Goal: Task Accomplishment & Management: Manage account settings

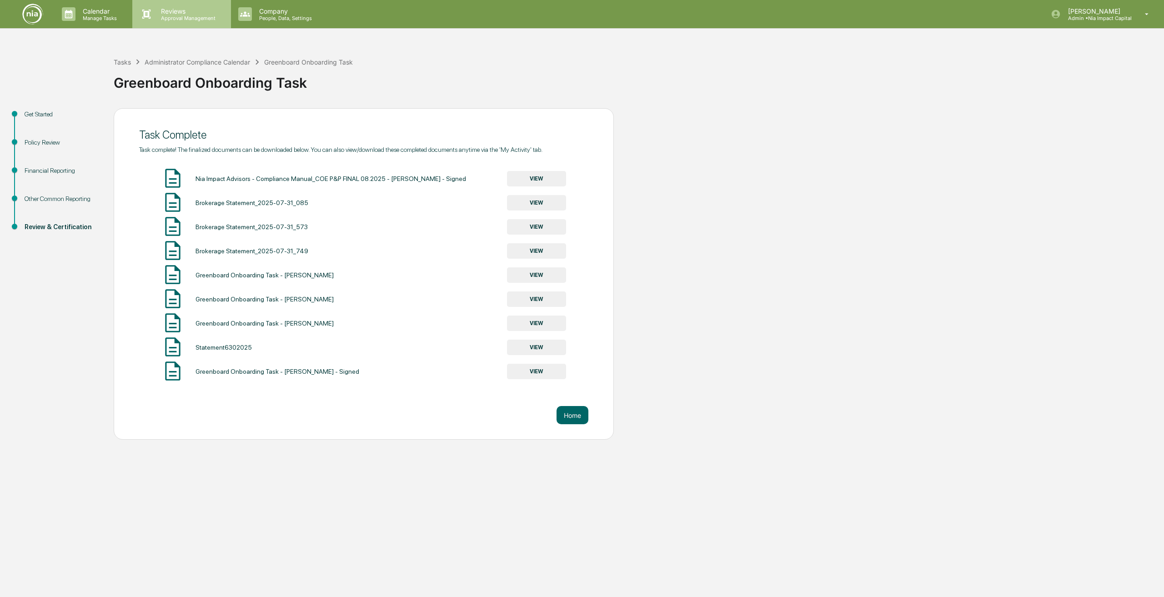
click at [158, 10] on p "Reviews" at bounding box center [187, 11] width 66 height 8
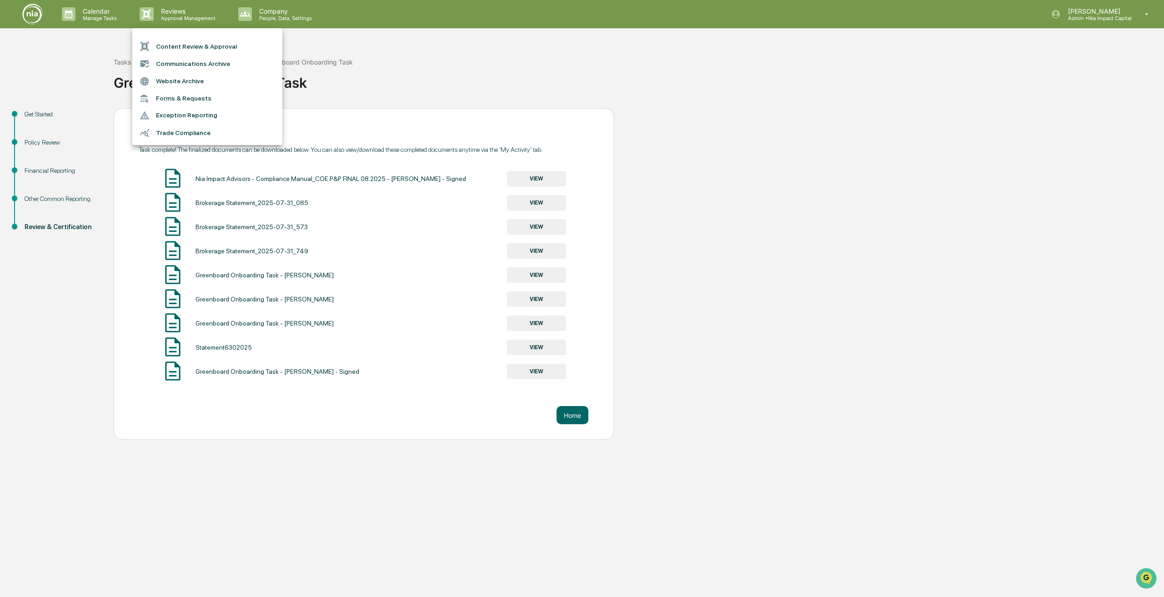
click at [81, 11] on div at bounding box center [582, 298] width 1164 height 597
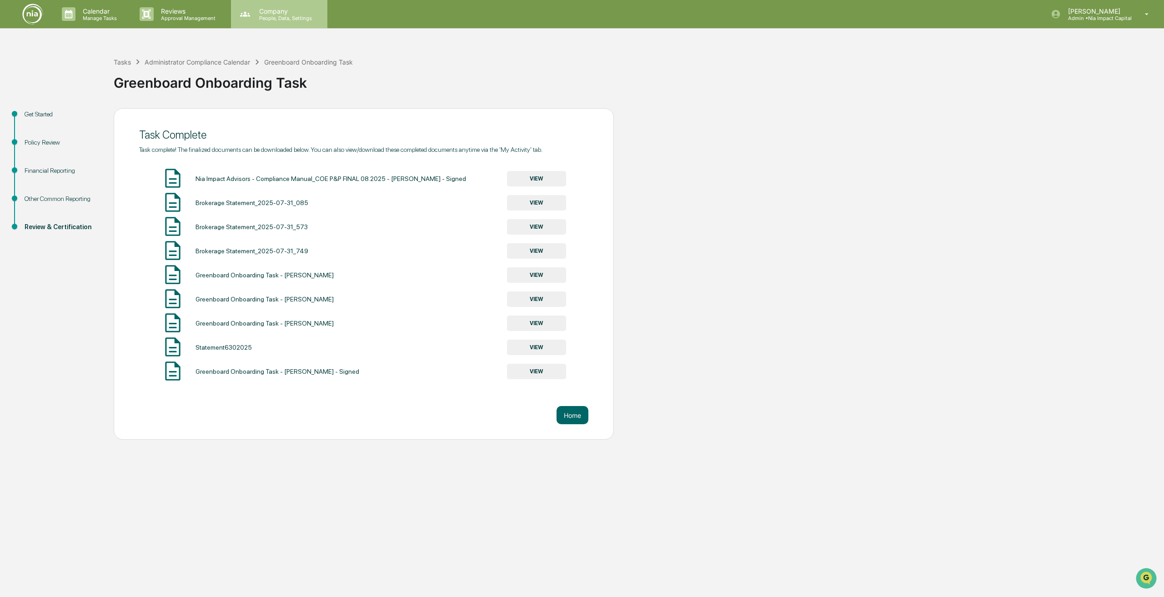
click at [302, 14] on p "Company" at bounding box center [284, 11] width 65 height 8
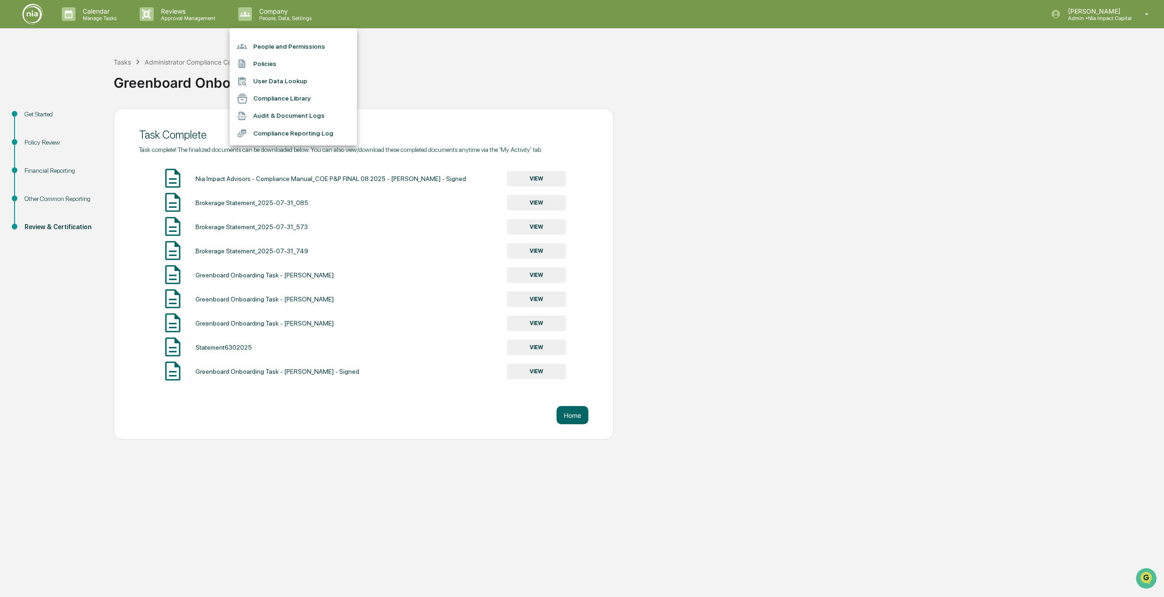
click at [201, 16] on div at bounding box center [582, 298] width 1164 height 597
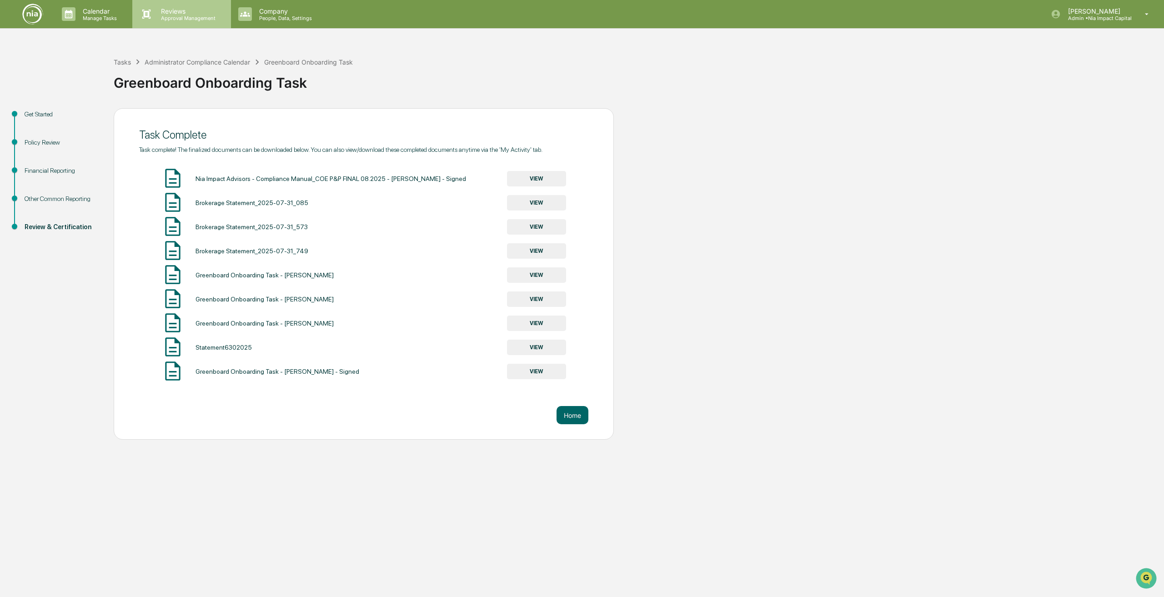
click at [188, 15] on p "Approval Management" at bounding box center [187, 18] width 66 height 6
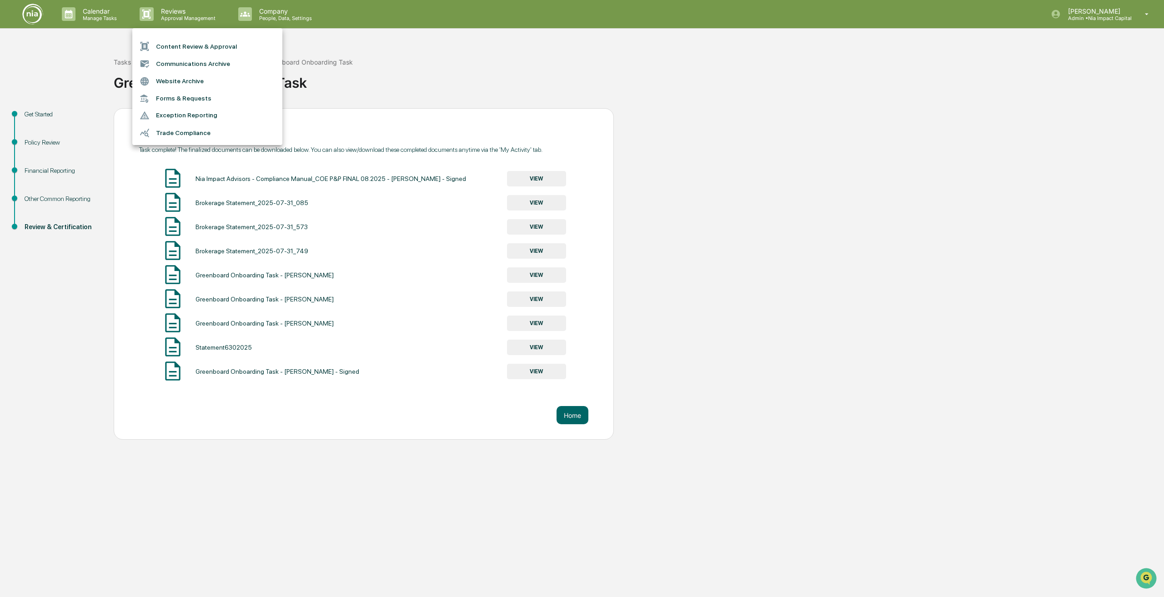
click at [193, 43] on li "Content Review & Approval" at bounding box center [207, 46] width 150 height 17
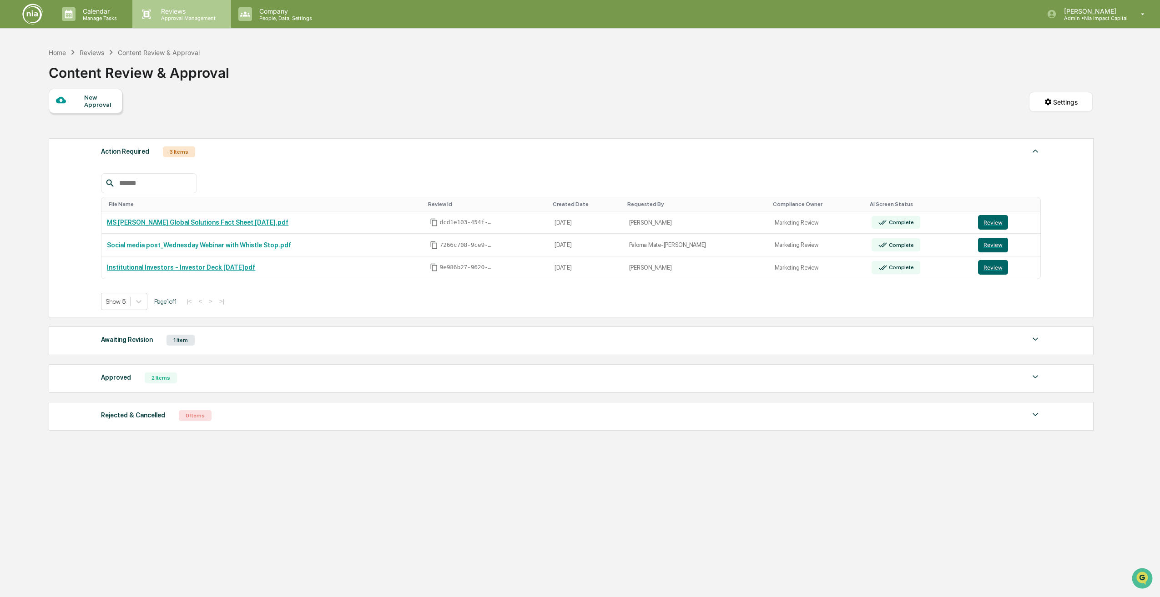
click at [177, 17] on p "Approval Management" at bounding box center [187, 18] width 66 height 6
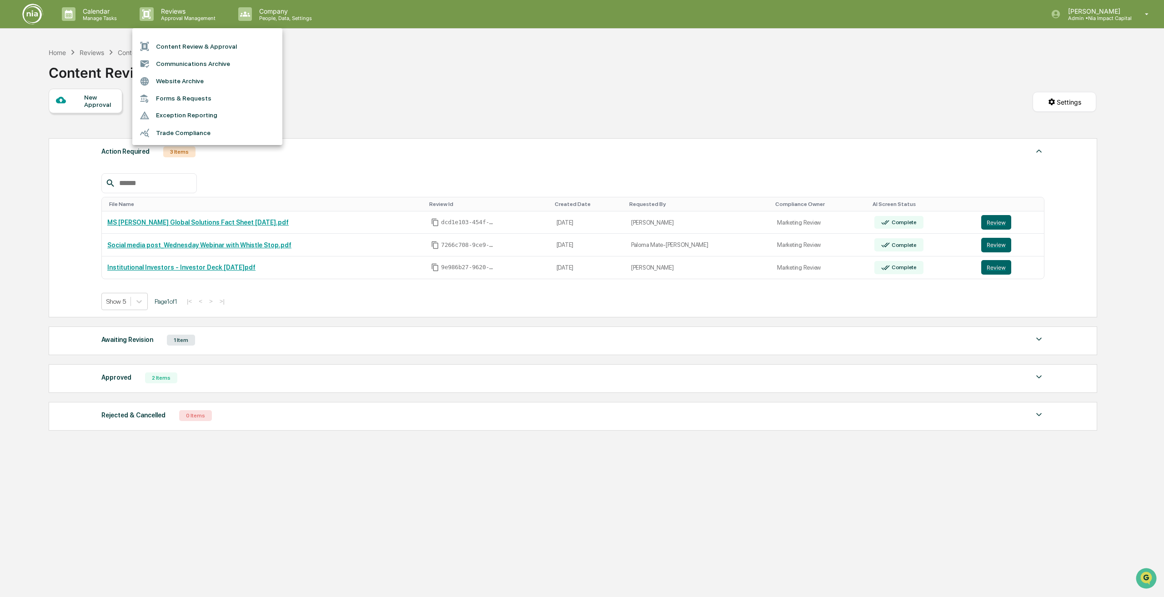
click at [372, 82] on div at bounding box center [582, 298] width 1164 height 597
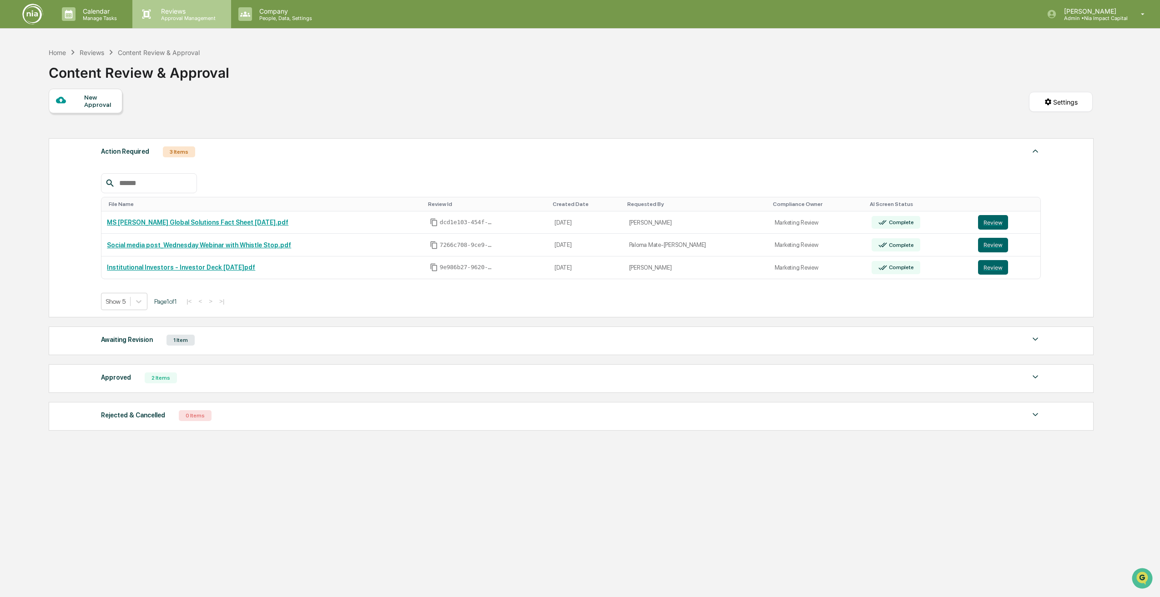
click at [180, 15] on p "Approval Management" at bounding box center [187, 18] width 66 height 6
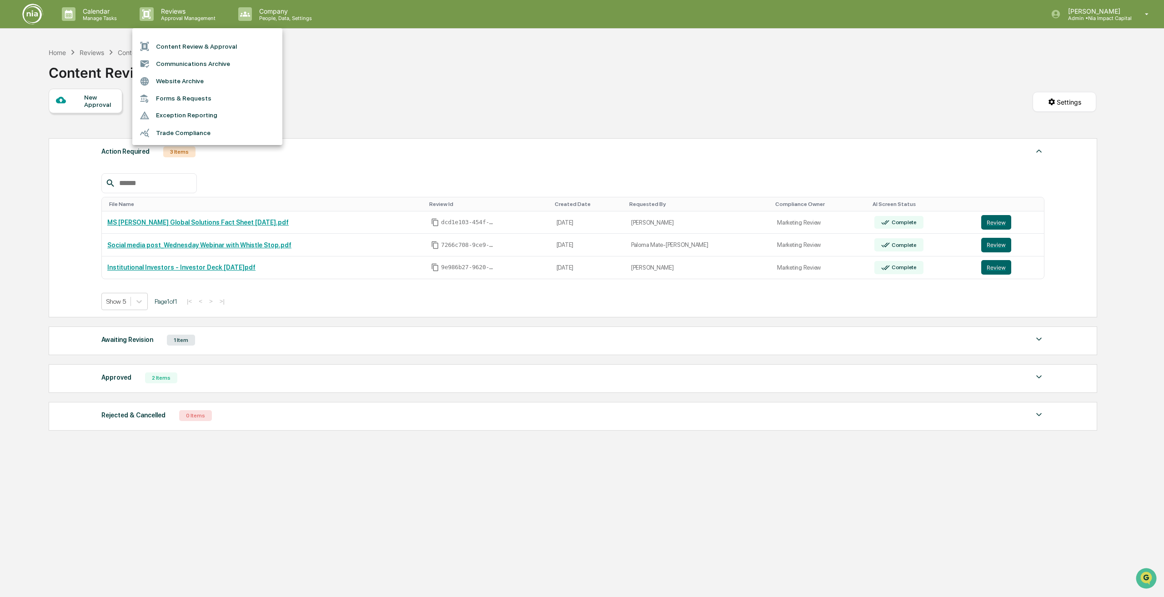
click at [192, 129] on li "Trade Compliance" at bounding box center [207, 132] width 150 height 17
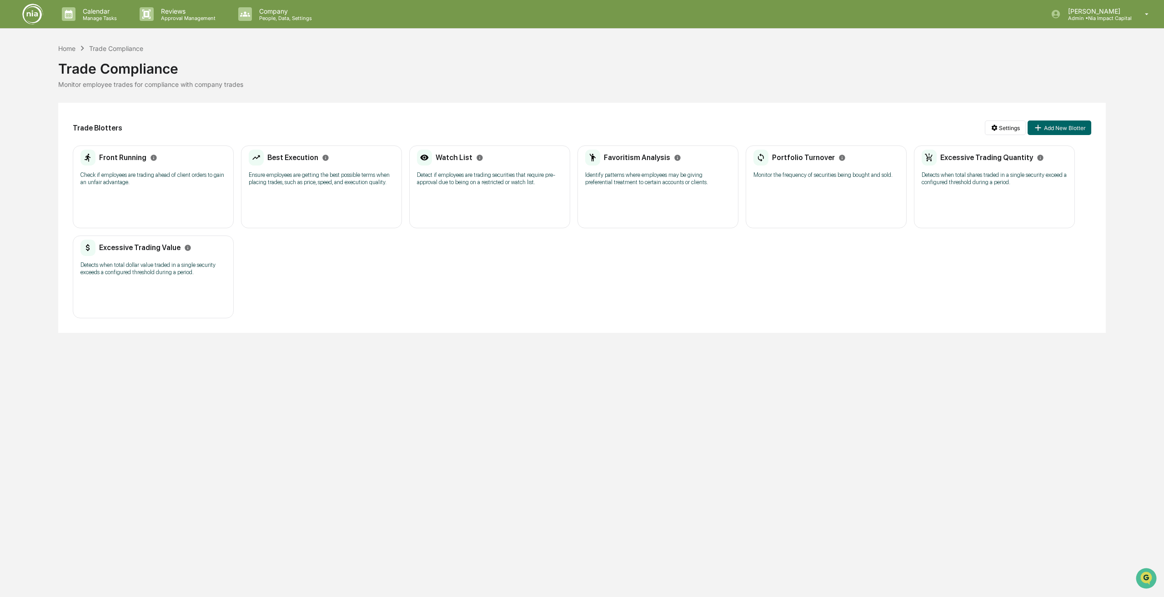
click at [197, 196] on div "Front Running Check if employees are trading ahead of client orders to gain an …" at bounding box center [153, 187] width 161 height 83
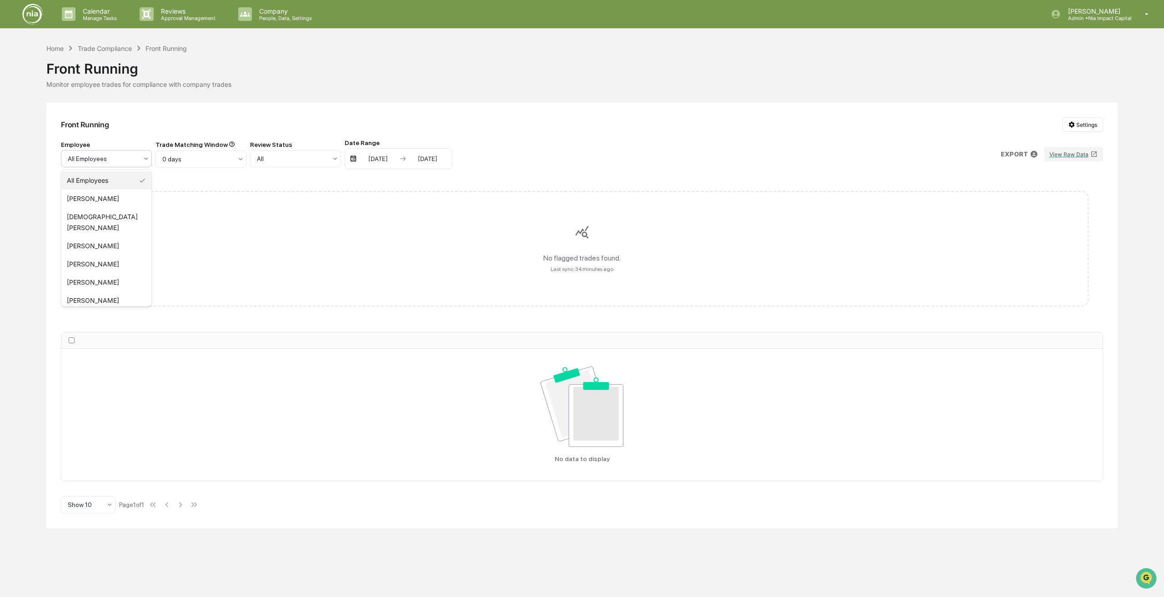
click at [91, 157] on div at bounding box center [103, 158] width 70 height 9
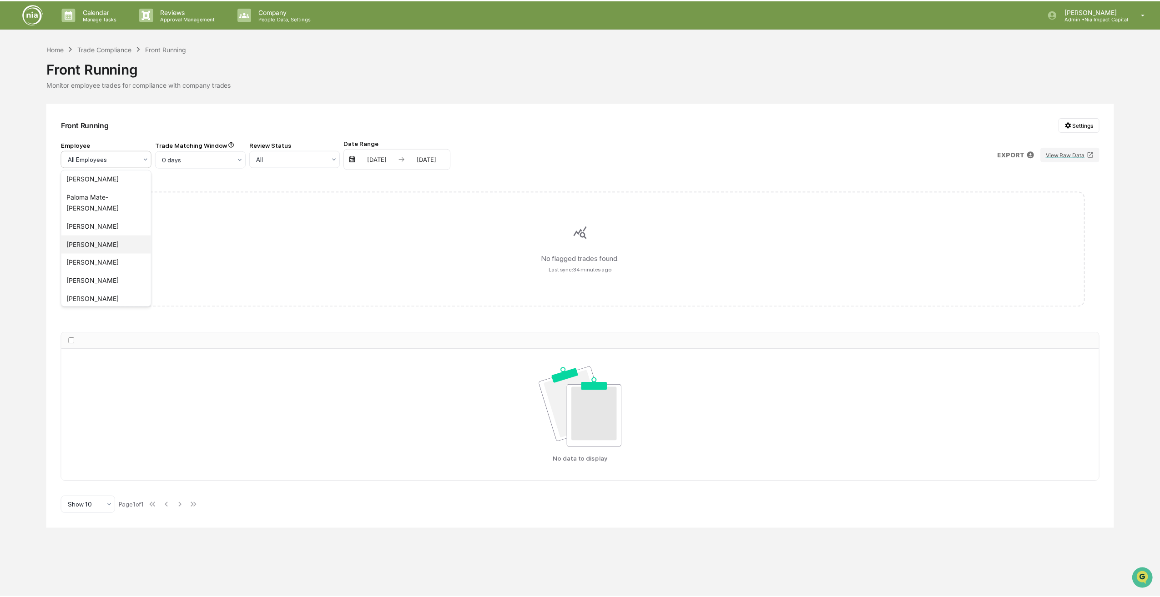
scroll to position [115, 0]
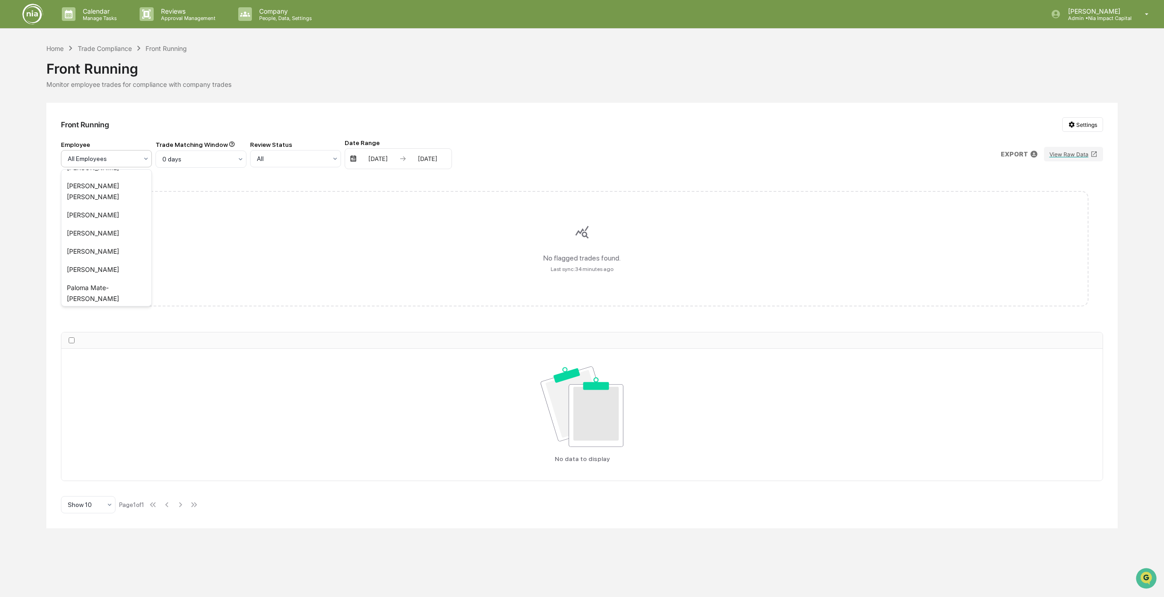
click at [189, 124] on div "Front Running Settings" at bounding box center [582, 124] width 1042 height 15
click at [142, 165] on div "0 days" at bounding box center [102, 158] width 79 height 13
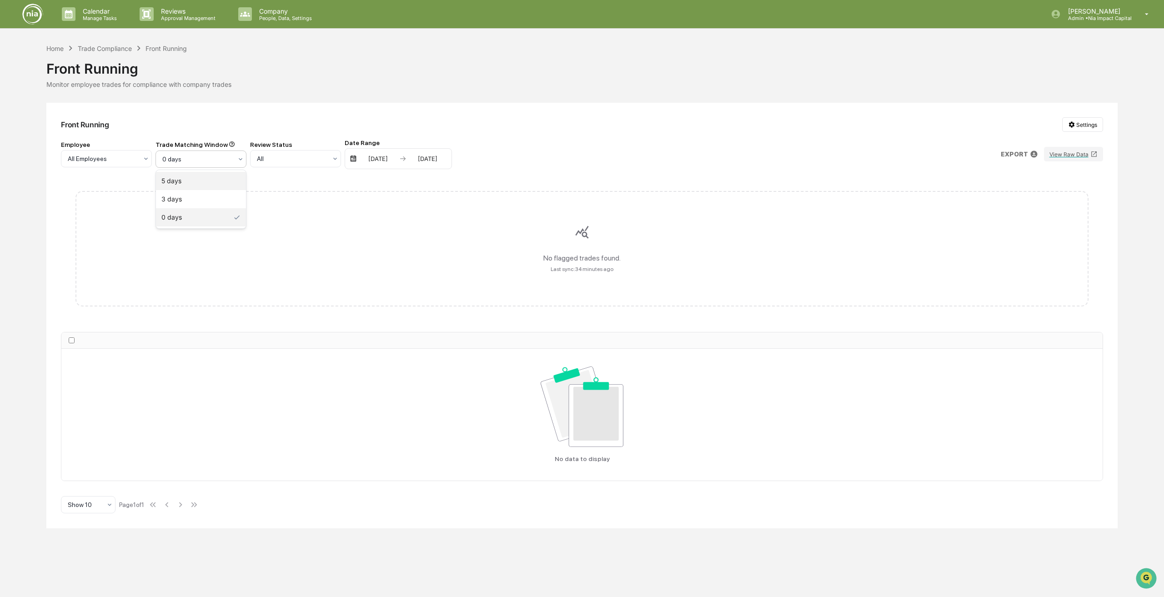
click at [210, 188] on div "5 days" at bounding box center [201, 181] width 90 height 18
click at [156, 17] on p "Approval Management" at bounding box center [187, 18] width 66 height 6
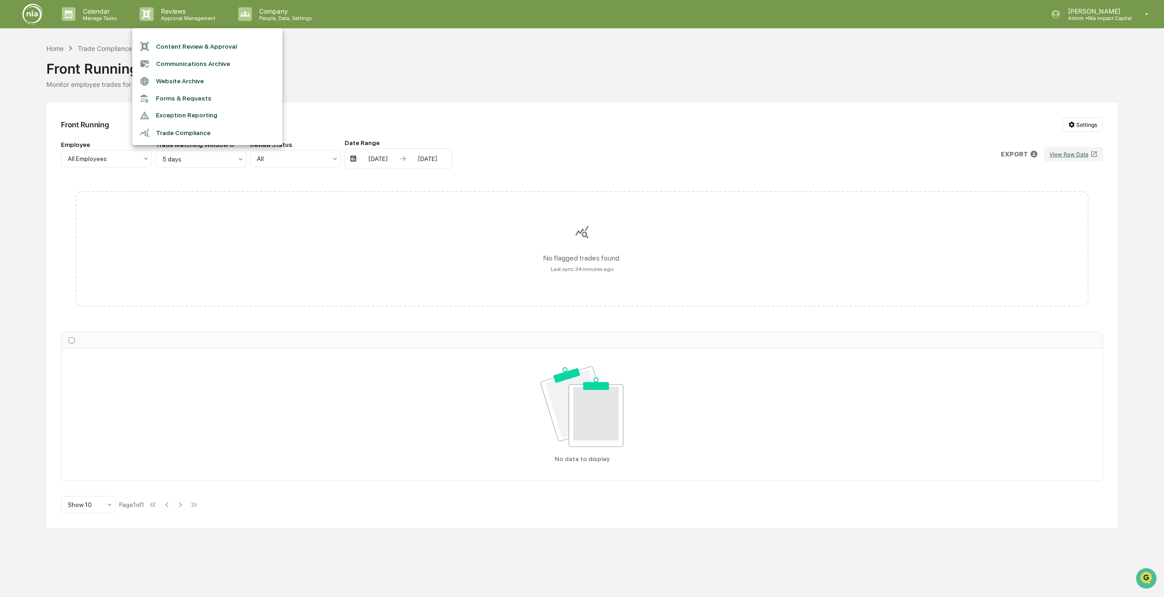
click at [101, 15] on div at bounding box center [582, 298] width 1164 height 597
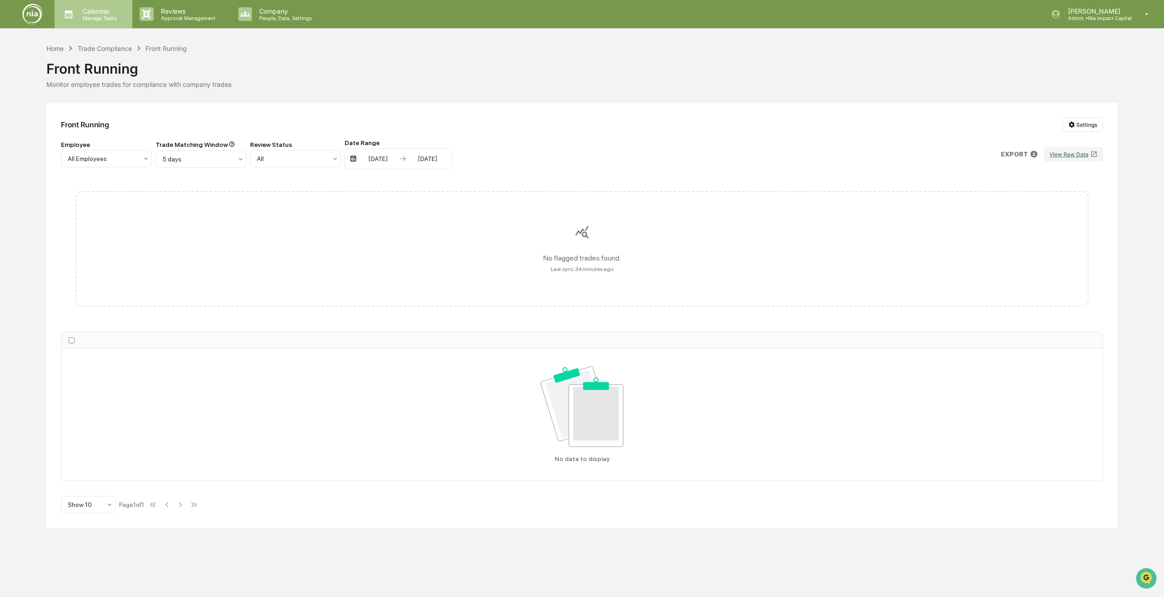
click at [105, 12] on p "Calendar" at bounding box center [98, 11] width 46 height 8
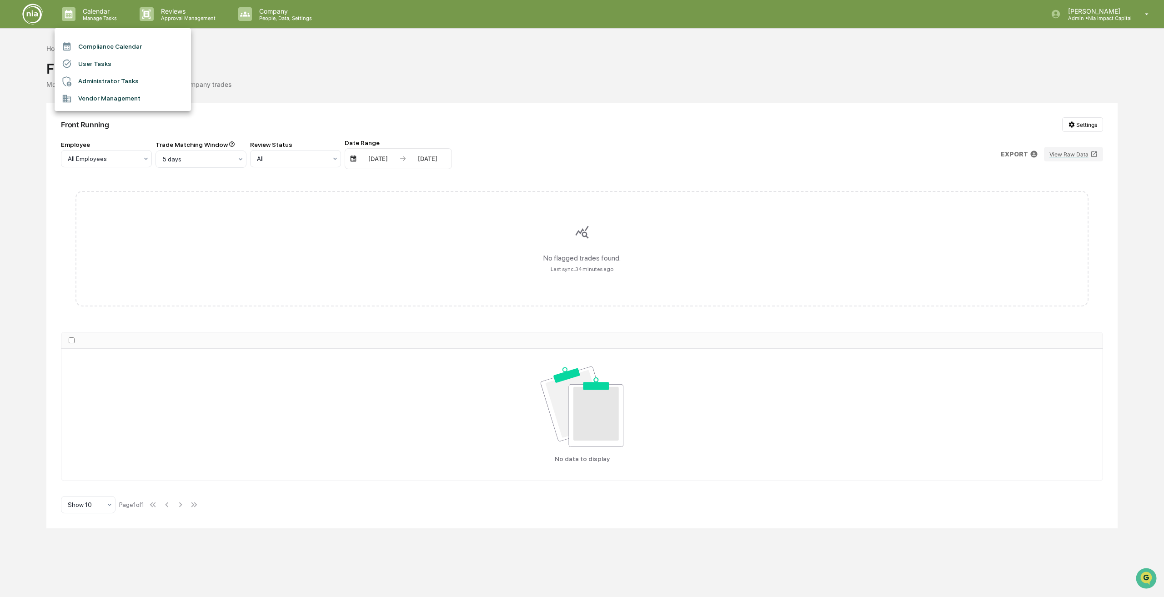
click at [229, 14] on div at bounding box center [582, 298] width 1164 height 597
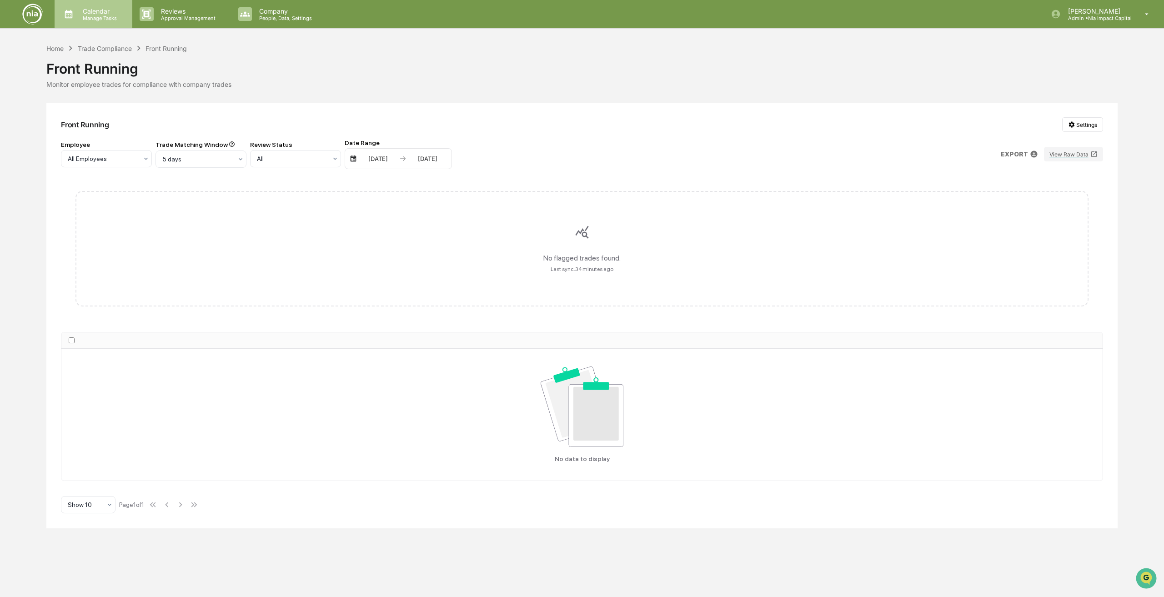
click at [95, 19] on p "Manage Tasks" at bounding box center [98, 18] width 46 height 6
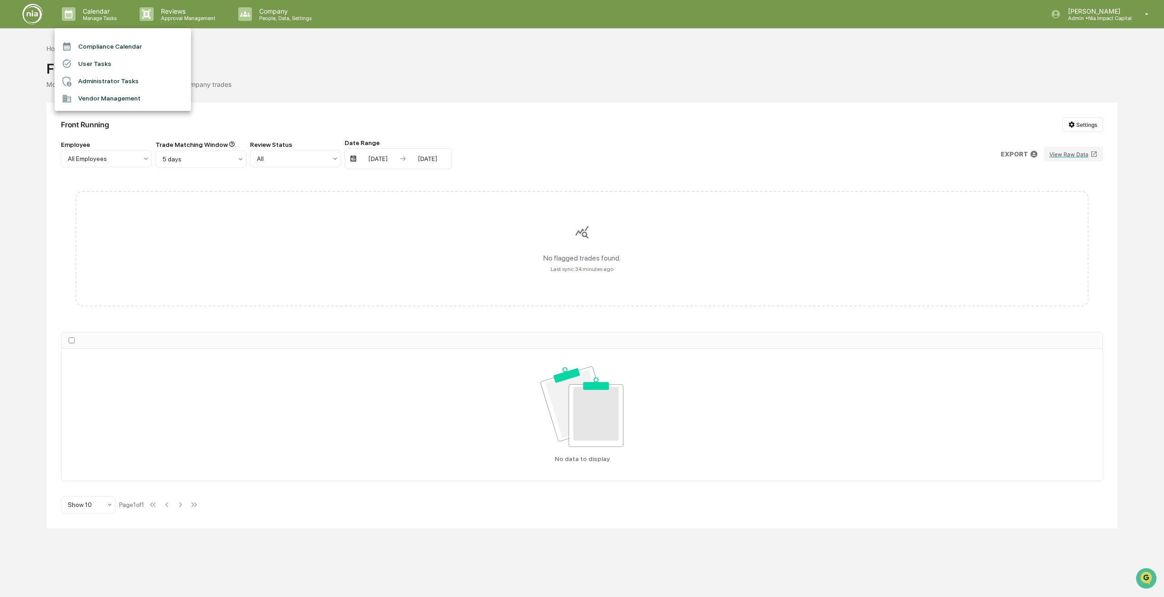
click at [97, 99] on li "Vendor Management" at bounding box center [123, 98] width 136 height 17
